Goal: Task Accomplishment & Management: Manage account settings

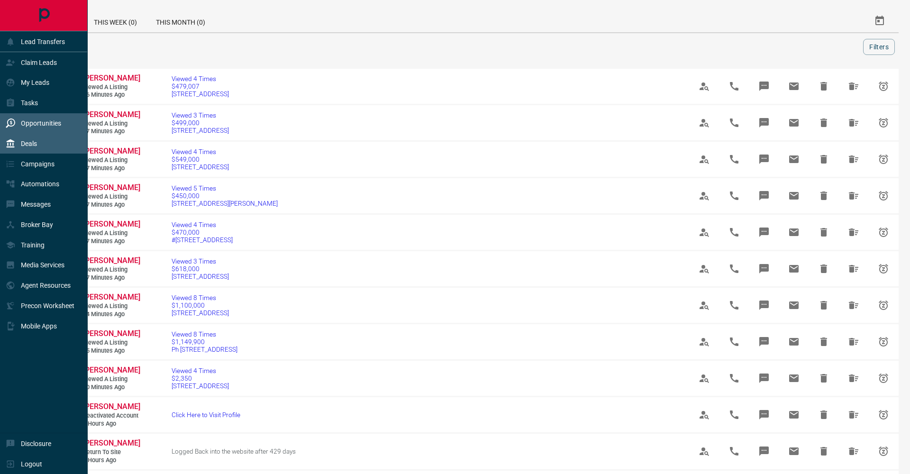
click at [18, 139] on div "Deals" at bounding box center [21, 144] width 31 height 16
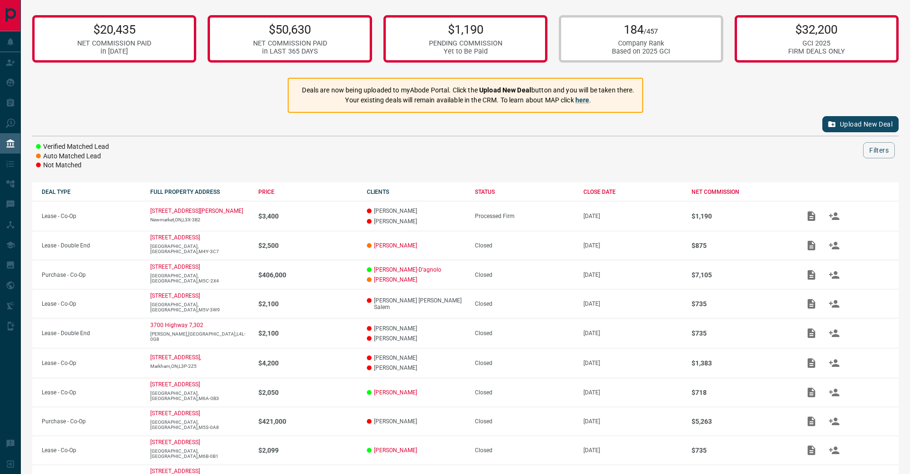
click at [612, 31] on p "184 /457" at bounding box center [641, 29] width 58 height 14
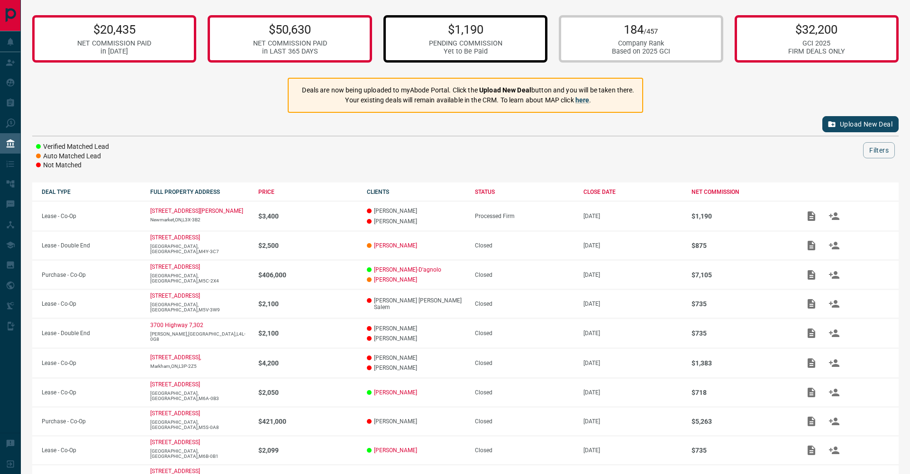
click at [495, 36] on p "$1,190" at bounding box center [465, 29] width 73 height 14
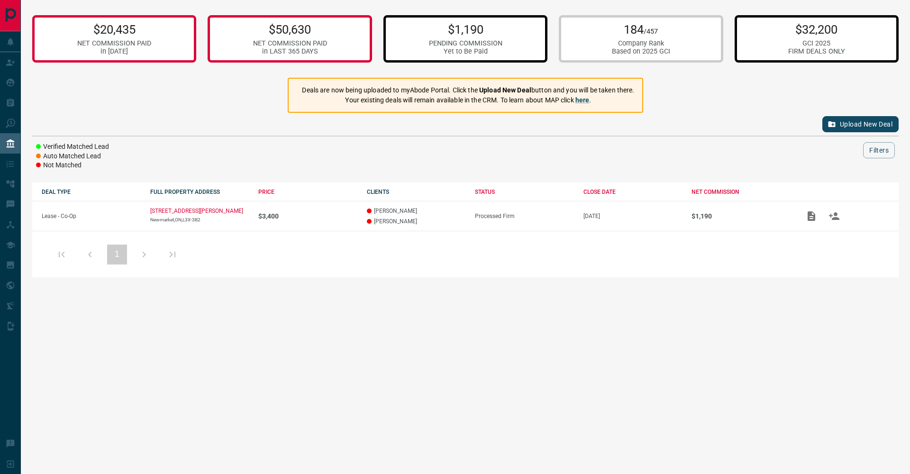
click at [816, 23] on p "$32,200" at bounding box center [816, 29] width 57 height 14
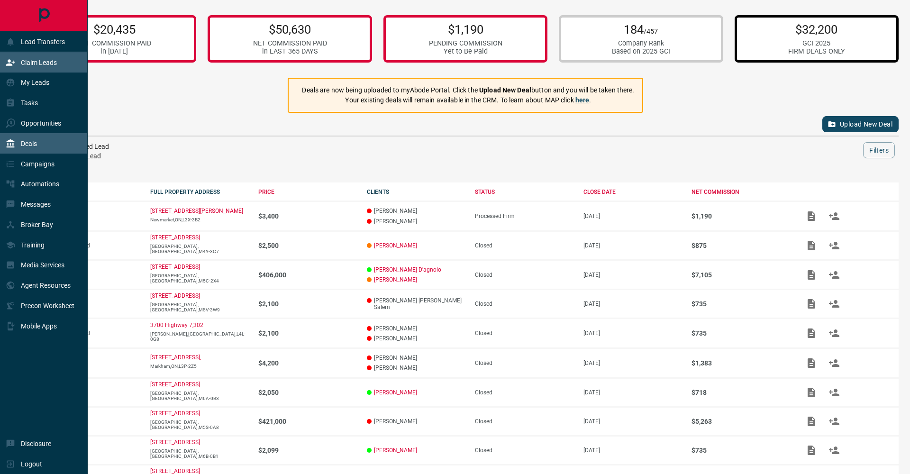
click at [14, 70] on div "Claim Leads" at bounding box center [31, 63] width 51 height 16
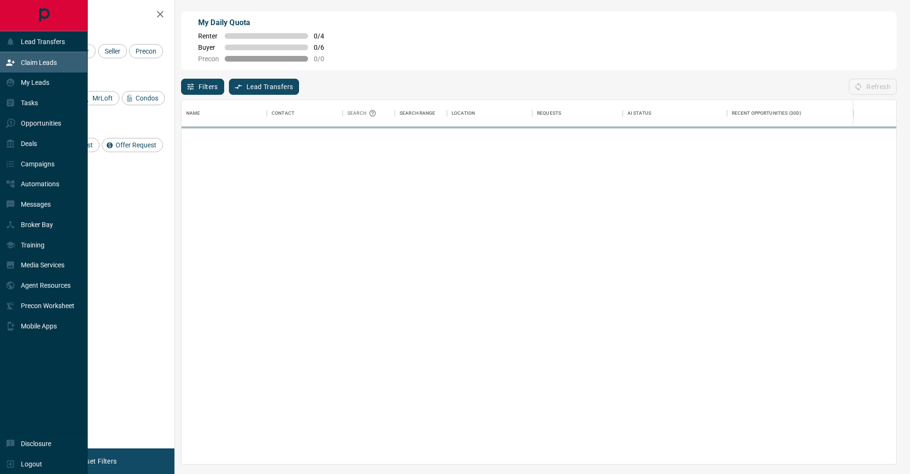
scroll to position [364, 715]
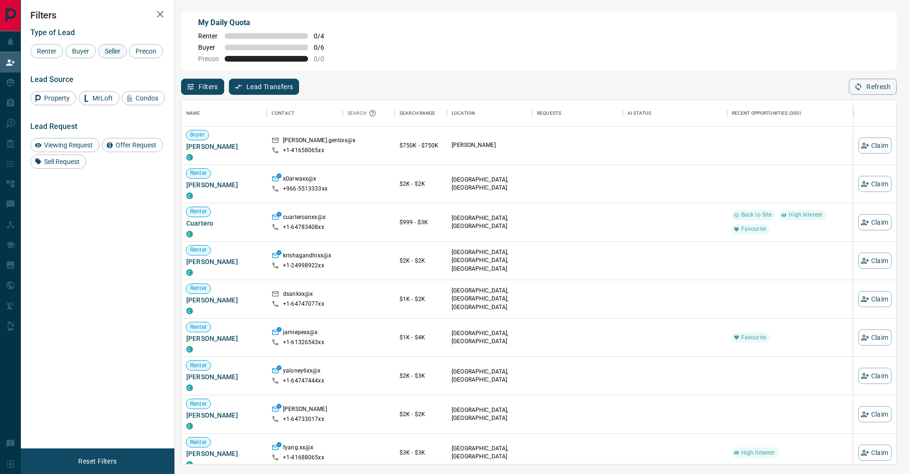
drag, startPoint x: 85, startPoint y: 56, endPoint x: 114, endPoint y: 55, distance: 29.4
click at [85, 56] on div "Buyer" at bounding box center [80, 51] width 30 height 14
click at [115, 55] on div "Seller" at bounding box center [112, 51] width 29 height 14
drag, startPoint x: 54, startPoint y: 67, endPoint x: 80, endPoint y: 58, distance: 27.3
click at [132, 55] on span "Precon" at bounding box center [145, 51] width 27 height 8
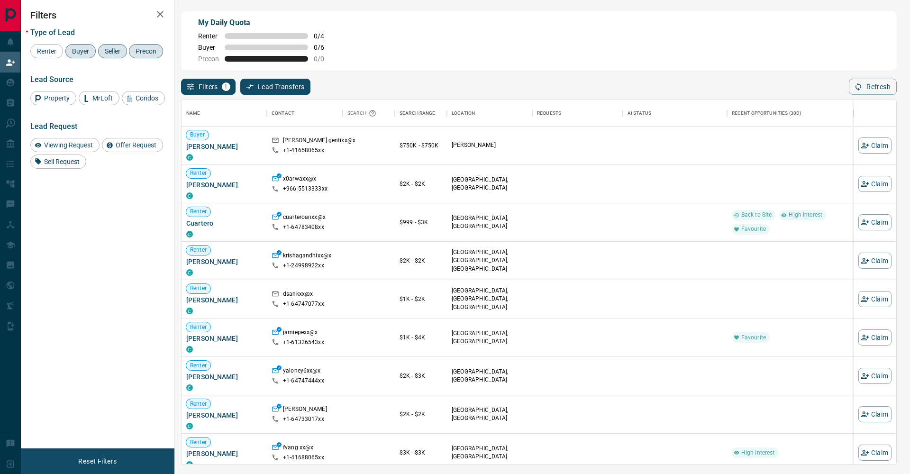
click at [162, 19] on icon "button" at bounding box center [160, 14] width 11 height 11
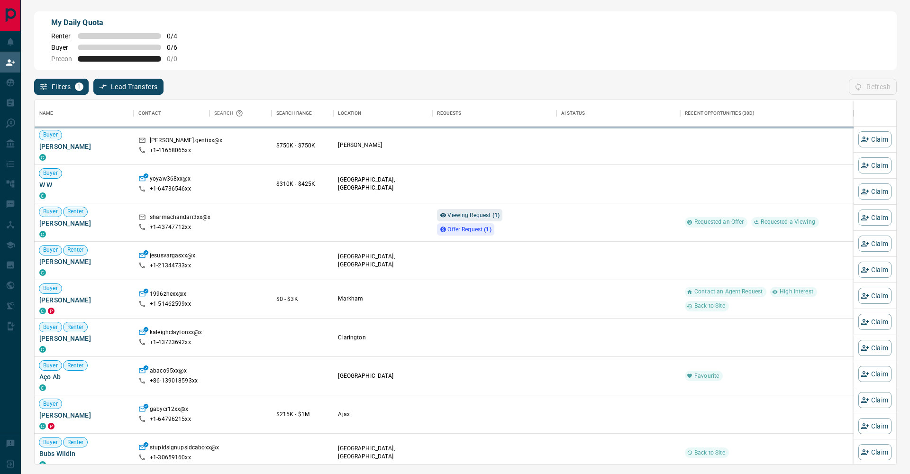
scroll to position [364, 862]
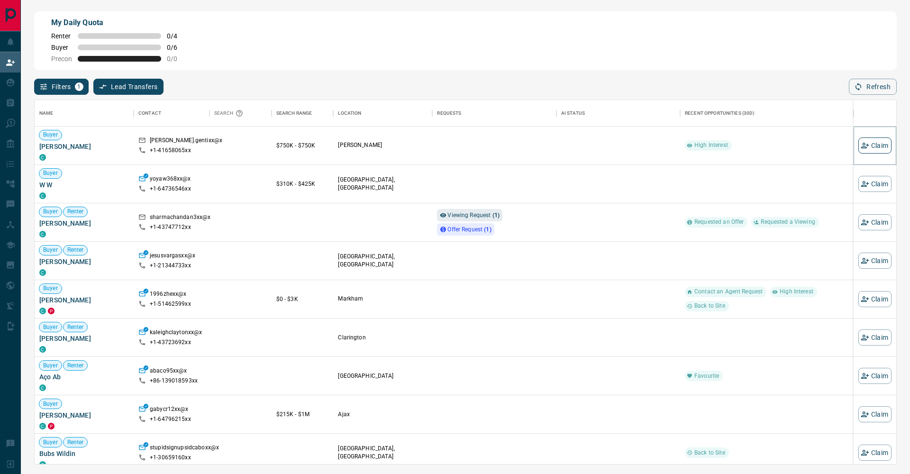
click at [867, 141] on button "Claim" at bounding box center [874, 145] width 33 height 16
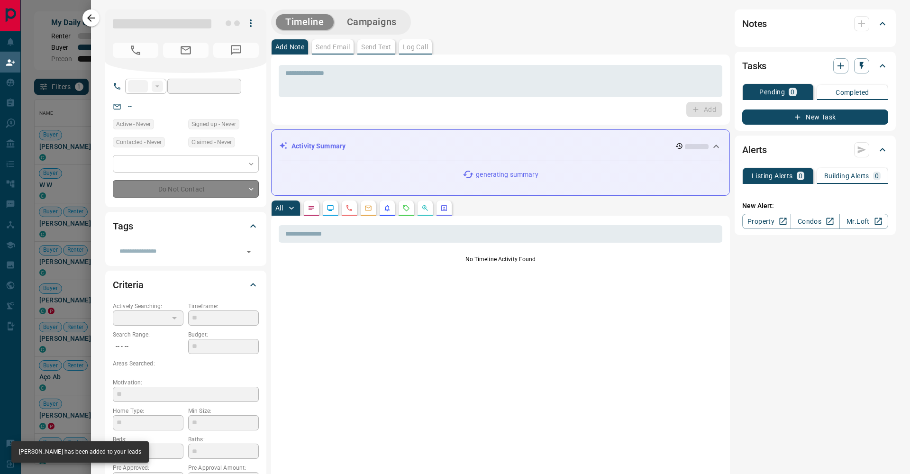
type input "**"
type input "**********"
type input "**"
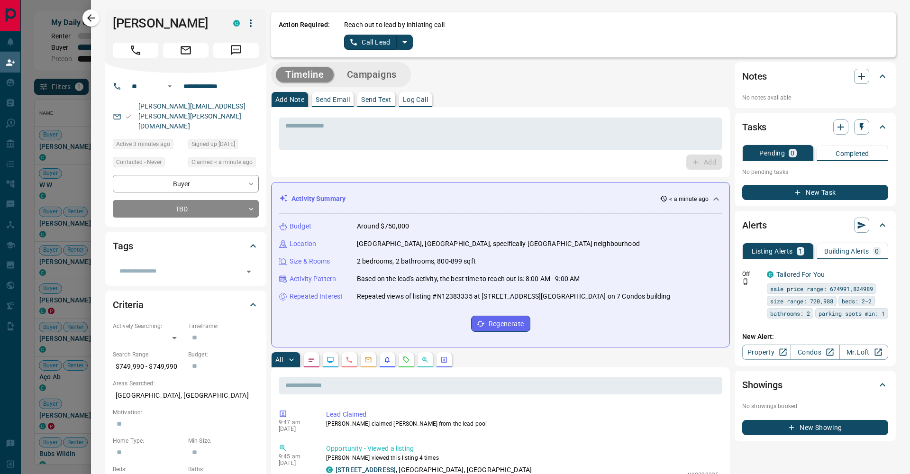
drag, startPoint x: 464, startPoint y: 74, endPoint x: 428, endPoint y: 57, distance: 39.7
click at [464, 74] on div "Timeline Campaigns" at bounding box center [500, 74] width 459 height 25
click at [408, 44] on icon "split button" at bounding box center [404, 42] width 11 height 11
click at [389, 74] on li "Log Manual Call" at bounding box center [378, 75] width 58 height 14
click at [374, 42] on button "Log Manual Call" at bounding box center [375, 42] width 63 height 15
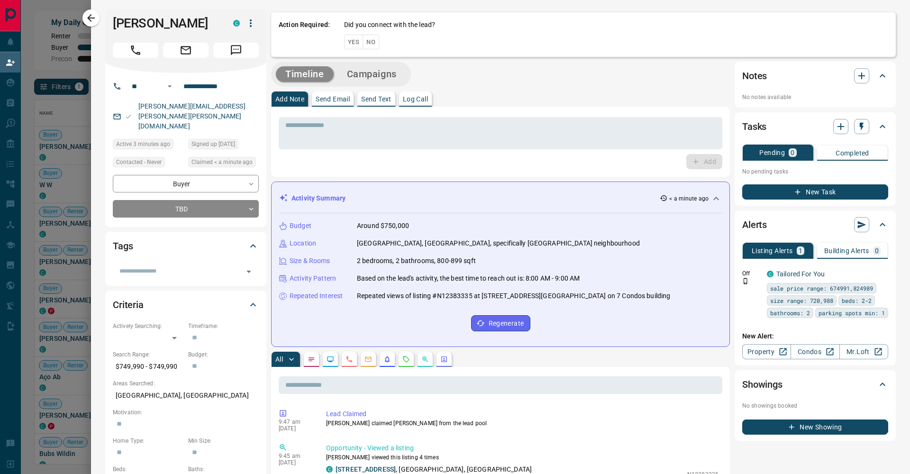
click at [374, 42] on button "No" at bounding box center [371, 42] width 17 height 15
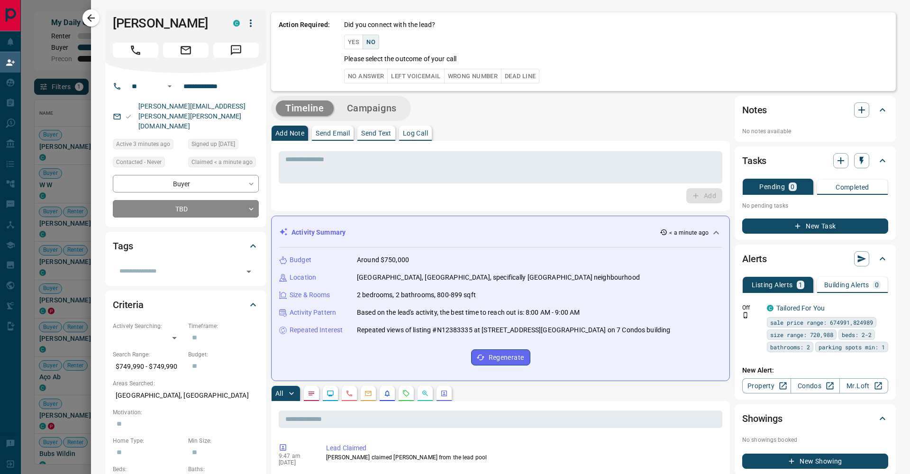
click at [376, 78] on button "No Answer" at bounding box center [366, 76] width 44 height 15
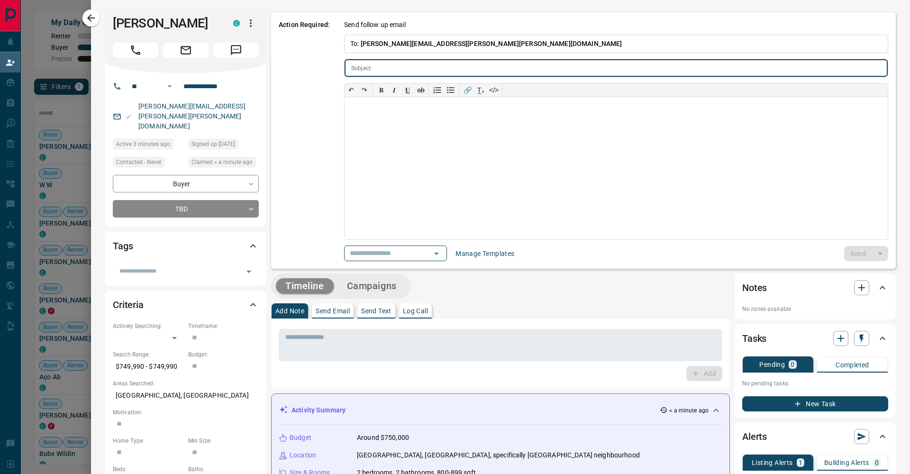
type input "**********"
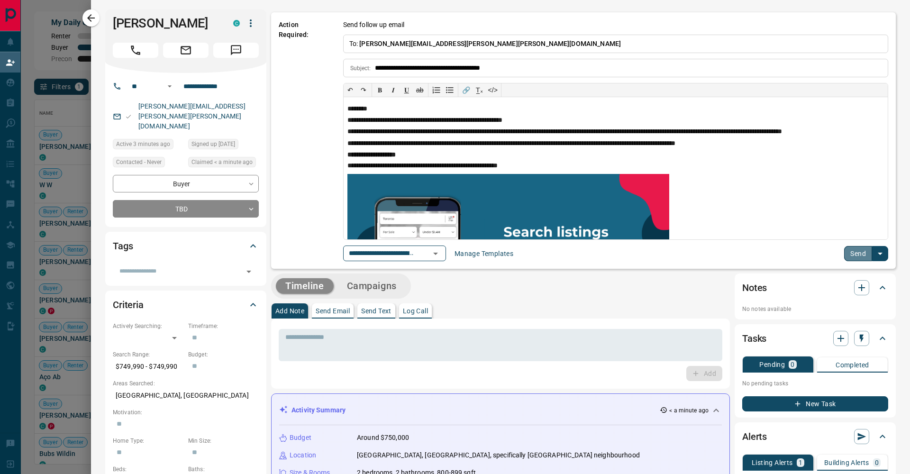
click at [847, 254] on button "Send" at bounding box center [858, 253] width 28 height 15
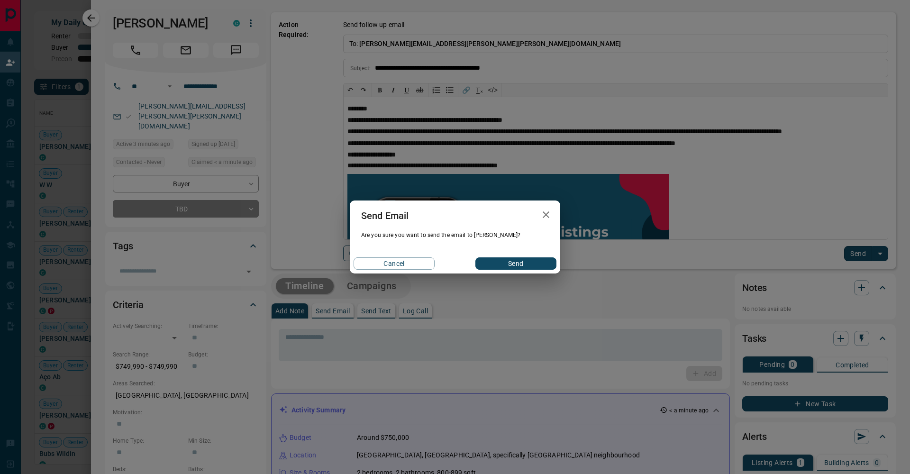
click at [536, 265] on button "Send" at bounding box center [515, 263] width 81 height 12
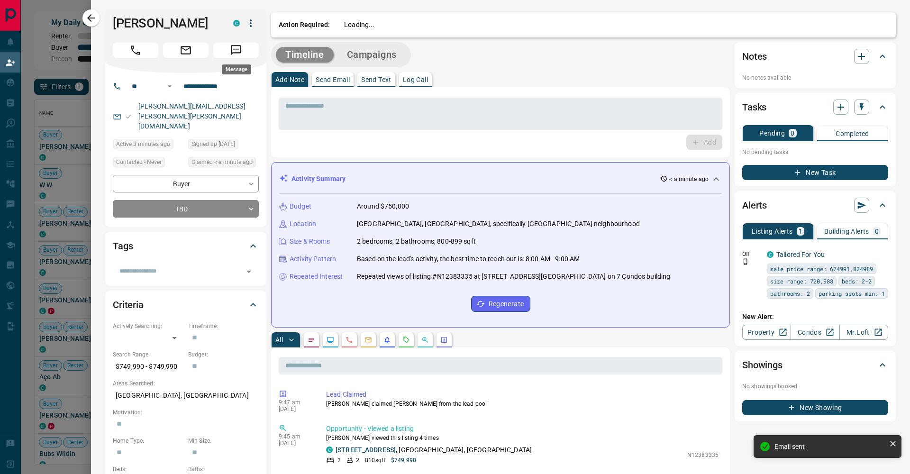
click at [232, 55] on icon "Message" at bounding box center [236, 50] width 12 height 12
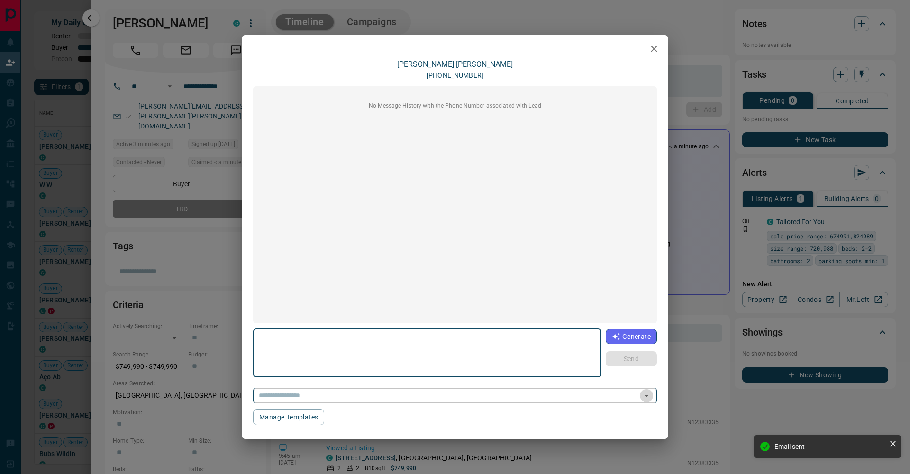
click at [649, 392] on icon "Open" at bounding box center [646, 395] width 11 height 11
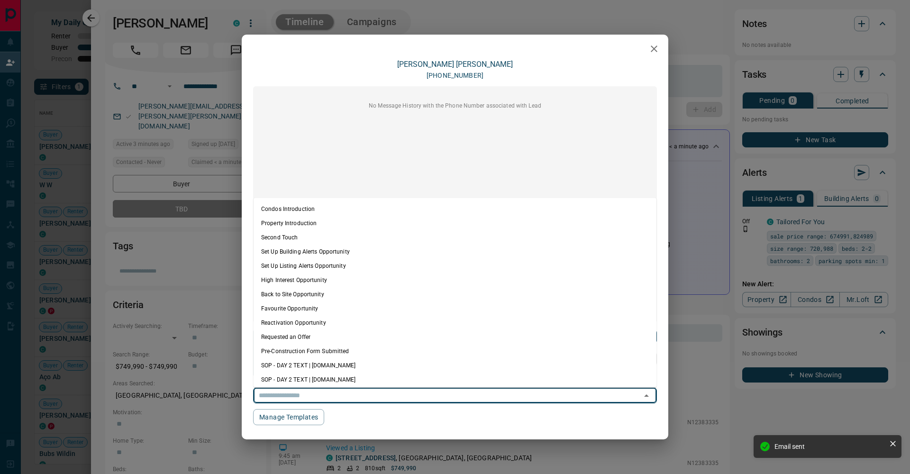
drag, startPoint x: 365, startPoint y: 212, endPoint x: 370, endPoint y: 217, distance: 7.0
click at [365, 212] on li "Condos Introduction" at bounding box center [455, 209] width 403 height 14
type textarea "**********"
type input "**********"
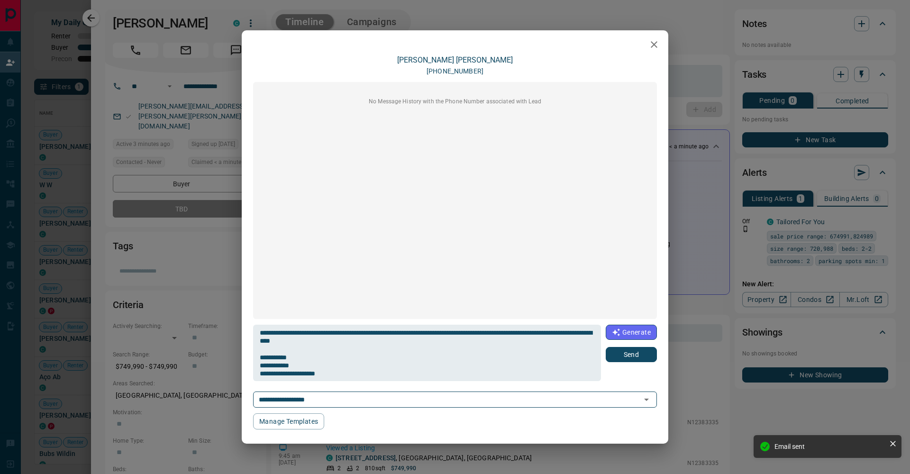
click at [637, 358] on button "Send" at bounding box center [631, 354] width 51 height 15
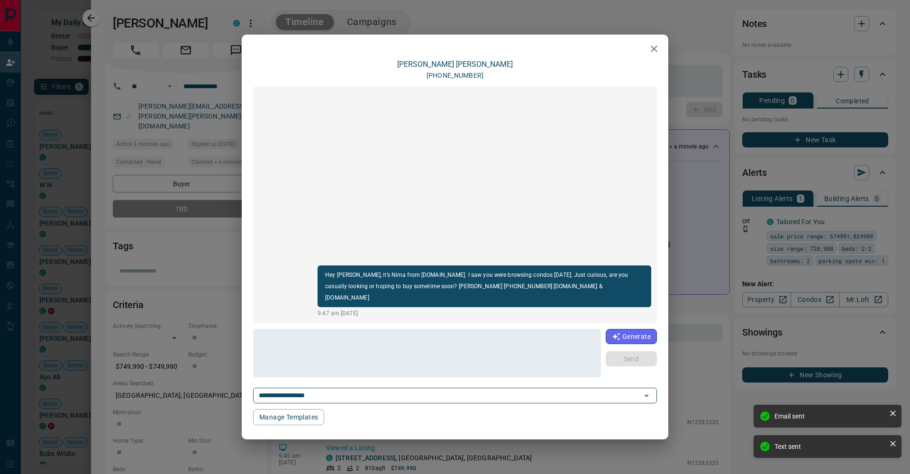
click at [696, 201] on div "**********" at bounding box center [455, 237] width 910 height 474
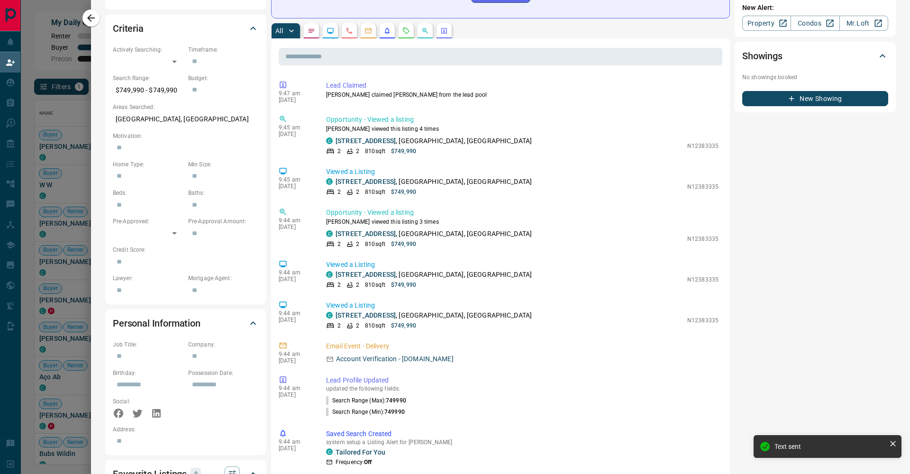
scroll to position [206, 0]
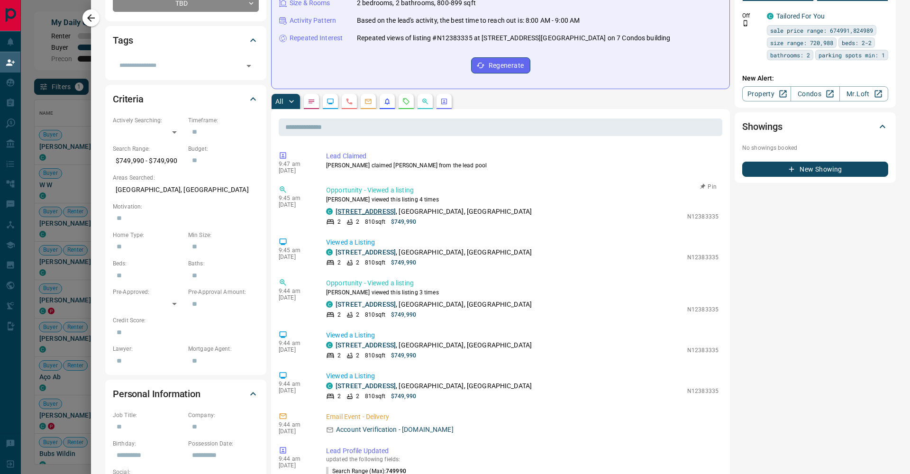
click at [369, 215] on link "[STREET_ADDRESS]" at bounding box center [366, 212] width 60 height 8
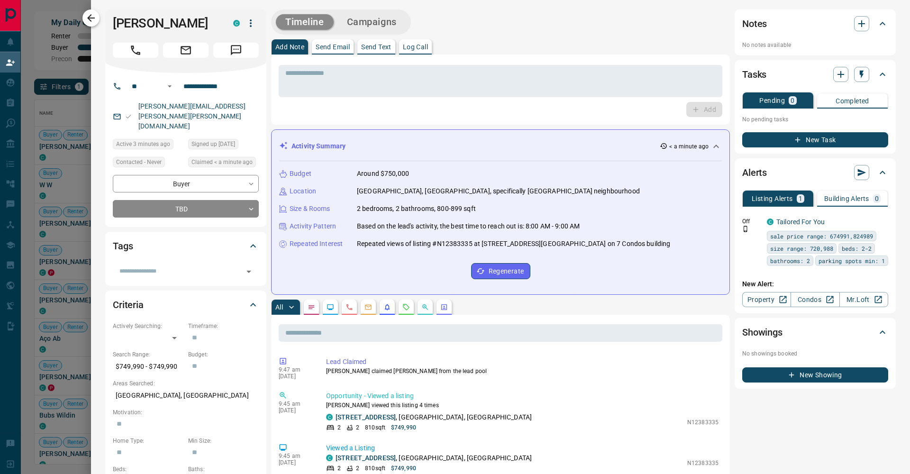
scroll to position [0, 0]
click at [95, 20] on icon "button" at bounding box center [90, 17] width 11 height 11
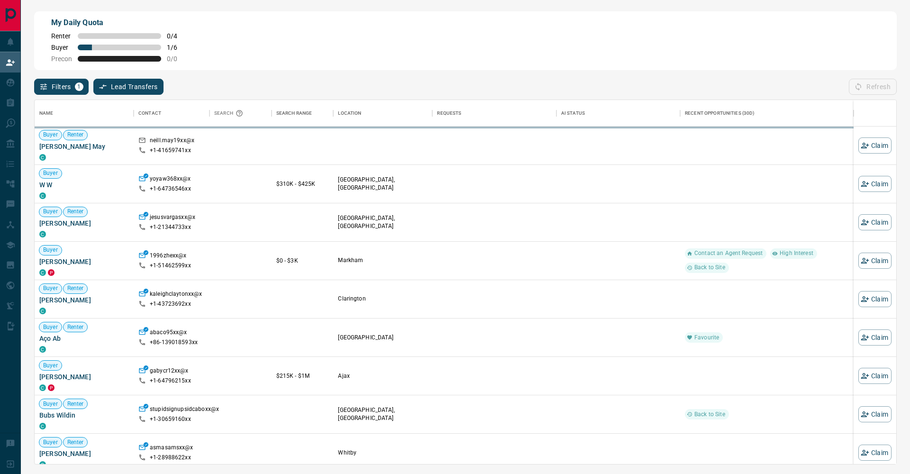
scroll to position [364, 862]
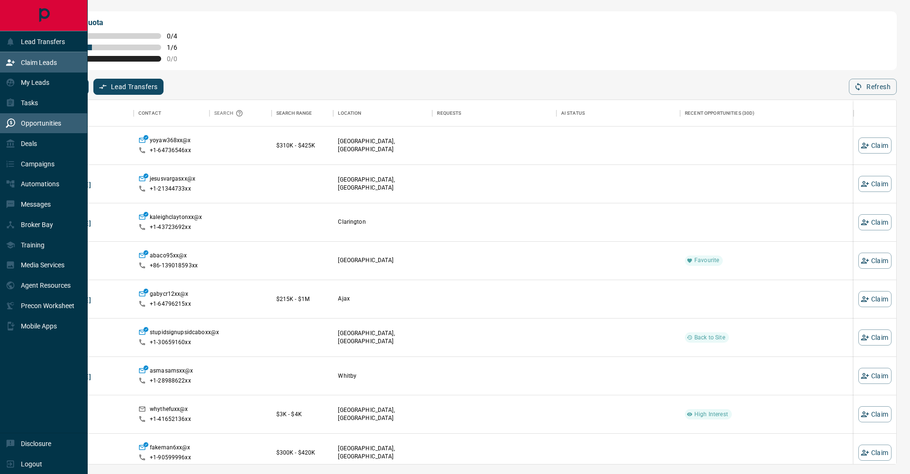
drag, startPoint x: 13, startPoint y: 127, endPoint x: 66, endPoint y: 121, distance: 53.4
click at [13, 127] on icon at bounding box center [10, 123] width 9 height 9
